Goal: Task Accomplishment & Management: Manage account settings

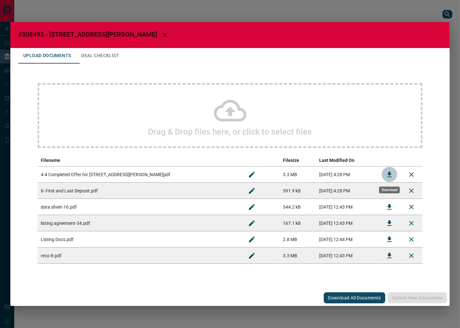
click at [387, 171] on icon "Download" at bounding box center [390, 174] width 8 height 8
click at [392, 220] on icon "Download" at bounding box center [390, 223] width 8 height 8
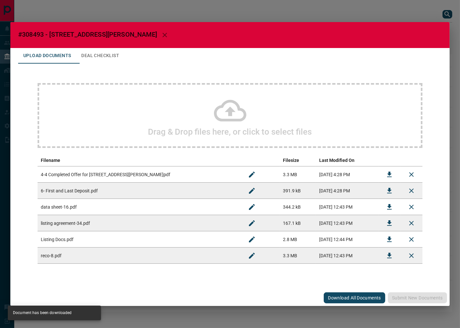
drag, startPoint x: 83, startPoint y: 54, endPoint x: 90, endPoint y: 67, distance: 14.6
click at [84, 54] on button "Deal Checklist" at bounding box center [100, 56] width 48 height 16
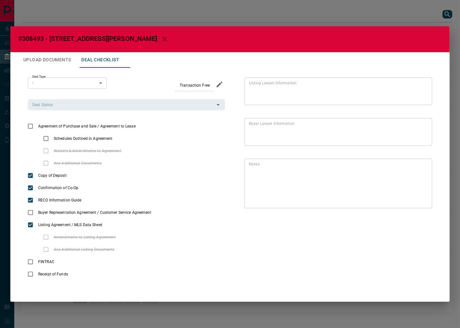
click at [103, 112] on div "Deal Type - * ​ Transaction Free Deal Status Deal Status Agreement of Purchase …" at bounding box center [126, 178] width 197 height 203
click at [103, 104] on input "Deal Status" at bounding box center [121, 104] width 183 height 7
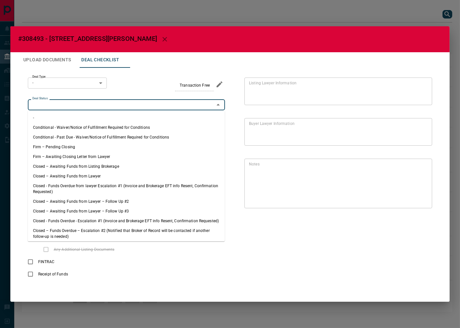
click at [72, 149] on li "Firm – Pending Closing" at bounding box center [126, 147] width 197 height 10
type input "**********"
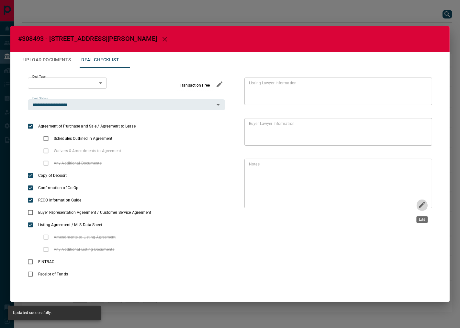
click at [419, 206] on icon "Edit" at bounding box center [423, 205] width 8 height 8
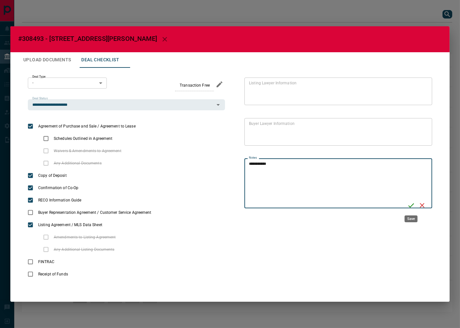
type textarea "**********"
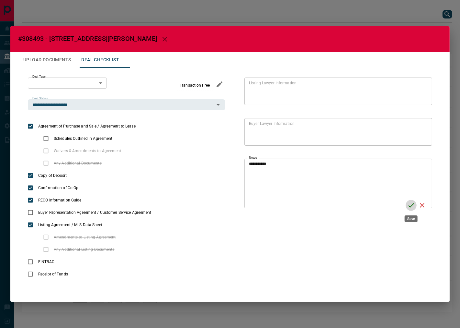
click at [408, 202] on icon "Save" at bounding box center [412, 205] width 8 height 8
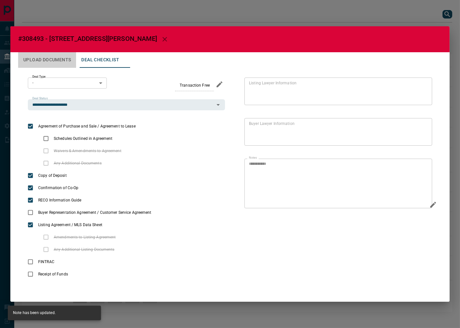
click at [56, 59] on button "Upload Documents" at bounding box center [47, 60] width 58 height 16
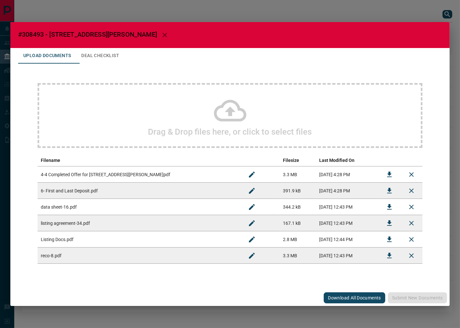
click at [157, 130] on h2 "Drag & Drop files here, or click to select files" at bounding box center [230, 132] width 164 height 10
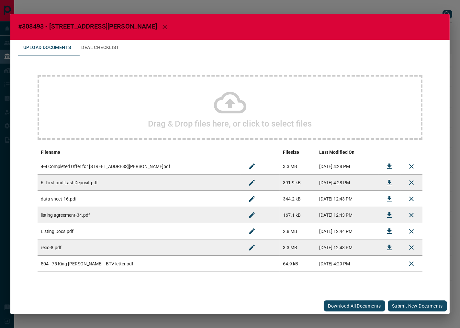
click at [408, 308] on button "Submit new documents" at bounding box center [417, 305] width 59 height 11
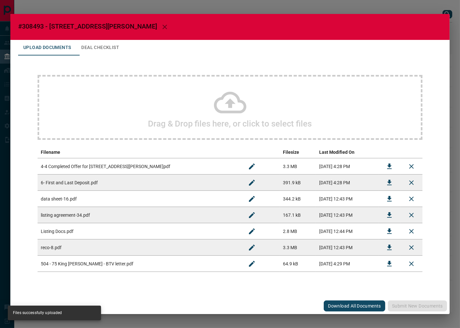
click at [108, 51] on button "Deal Checklist" at bounding box center [100, 48] width 48 height 16
